Goal: Transaction & Acquisition: Register for event/course

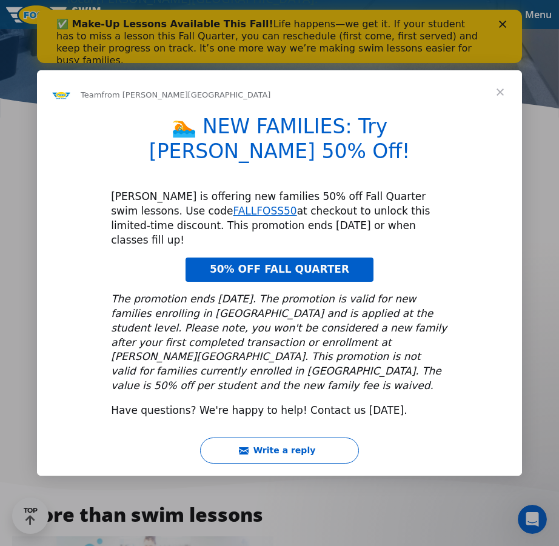
click at [322, 263] on span "50% OFF FALL QUARTER" at bounding box center [280, 269] width 140 height 12
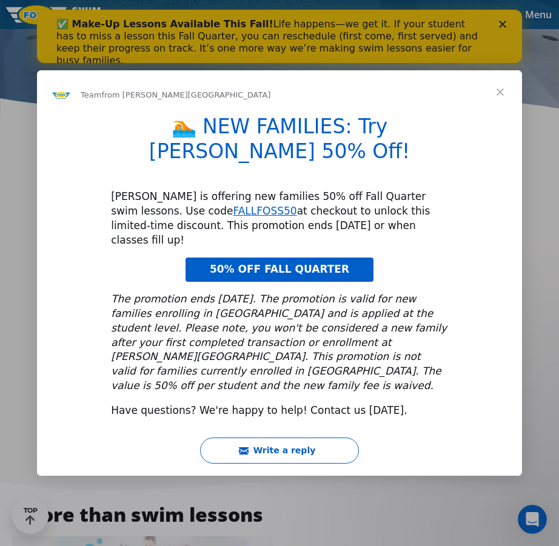
click at [506, 114] on span "Close" at bounding box center [501, 92] width 44 height 44
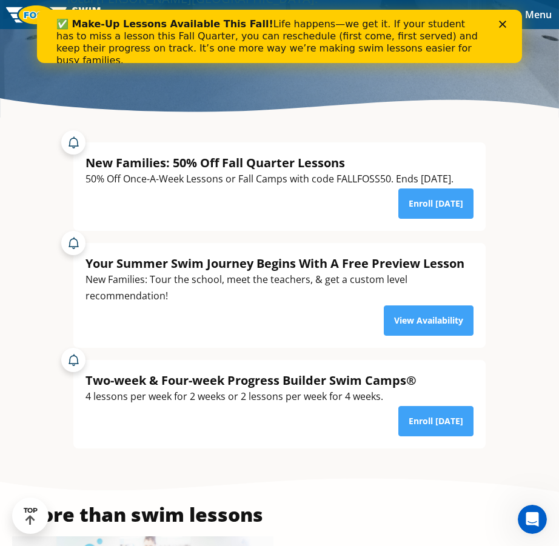
click at [505, 19] on div "✅ Make-Up Lessons Available This Fall! Life happens—we get it. If your student …" at bounding box center [279, 43] width 485 height 56
click at [503, 27] on icon "Close" at bounding box center [502, 24] width 7 height 7
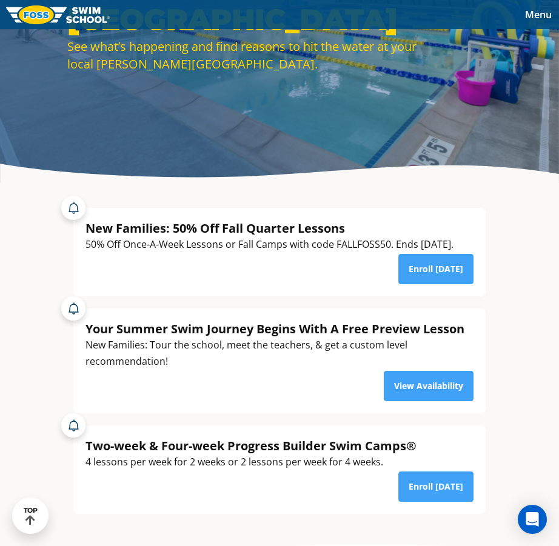
scroll to position [199, 0]
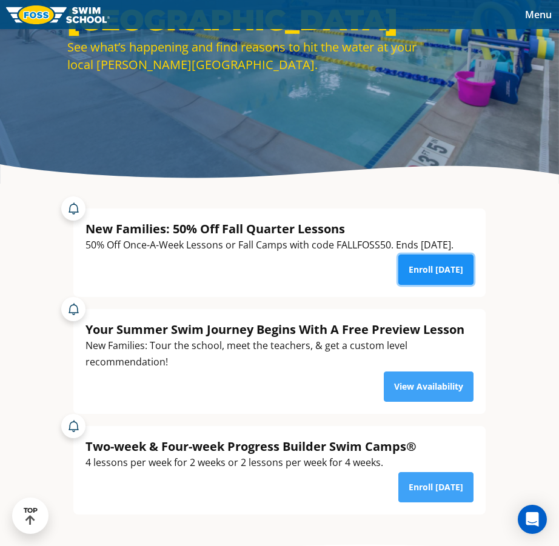
click at [432, 283] on link "Enroll [DATE]" at bounding box center [436, 270] width 75 height 30
